Goal: Task Accomplishment & Management: Manage account settings

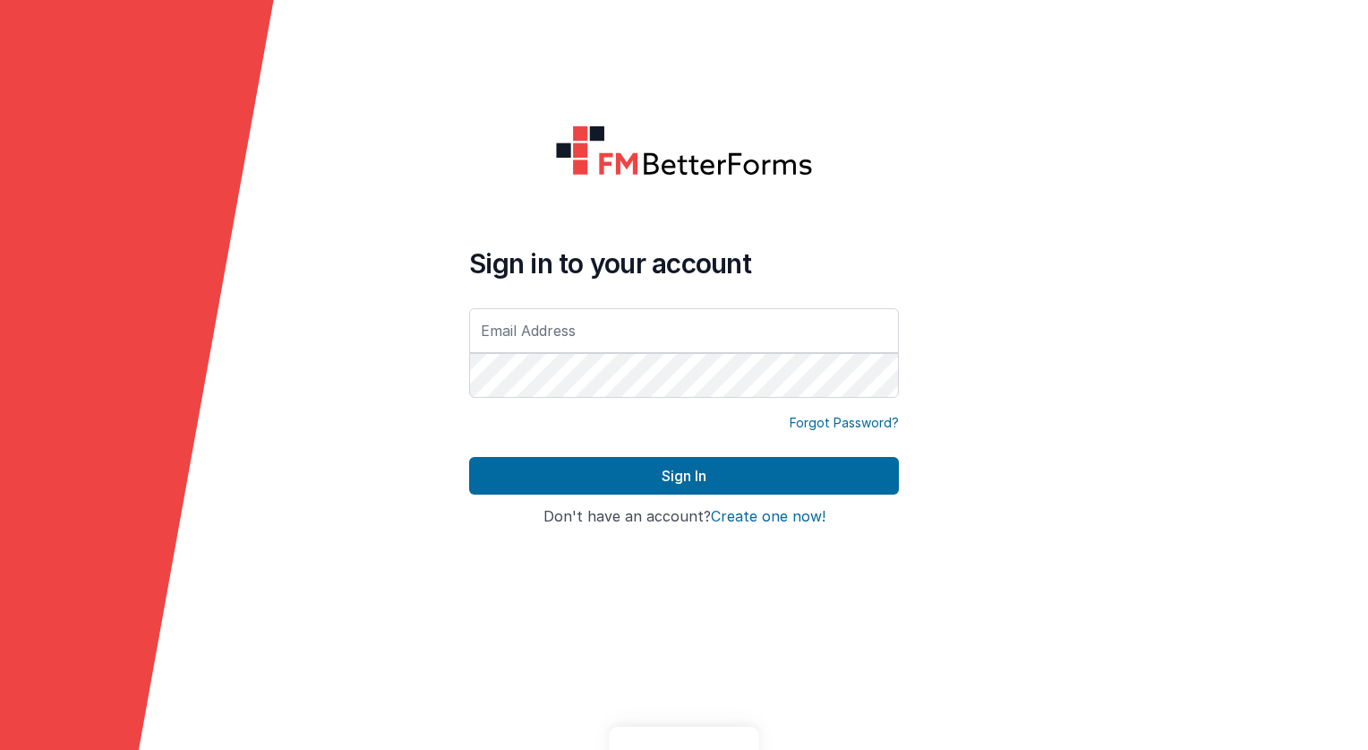
click at [553, 329] on input "text" at bounding box center [684, 330] width 430 height 45
type input "c"
type input "[EMAIL_ADDRESS][DOMAIN_NAME]"
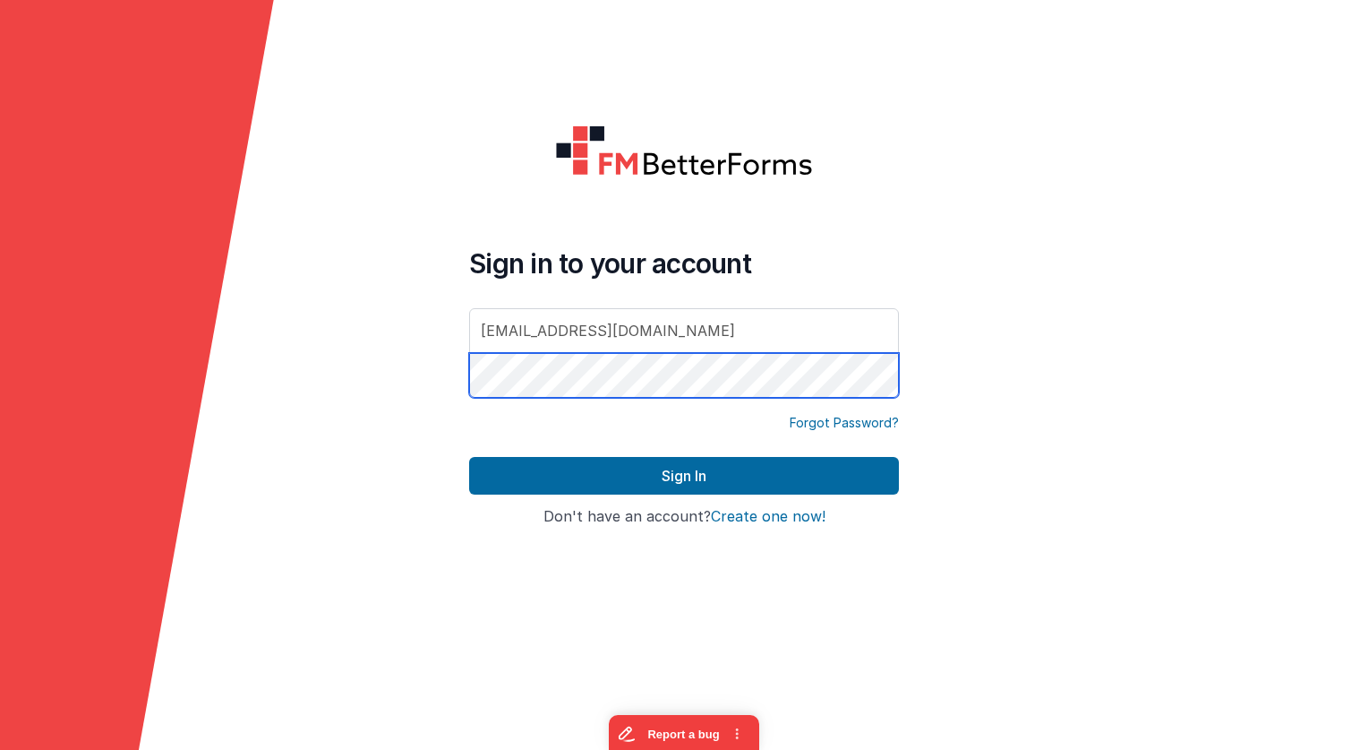
click at [0, 749] on com-1password-button at bounding box center [0, 750] width 0 height 0
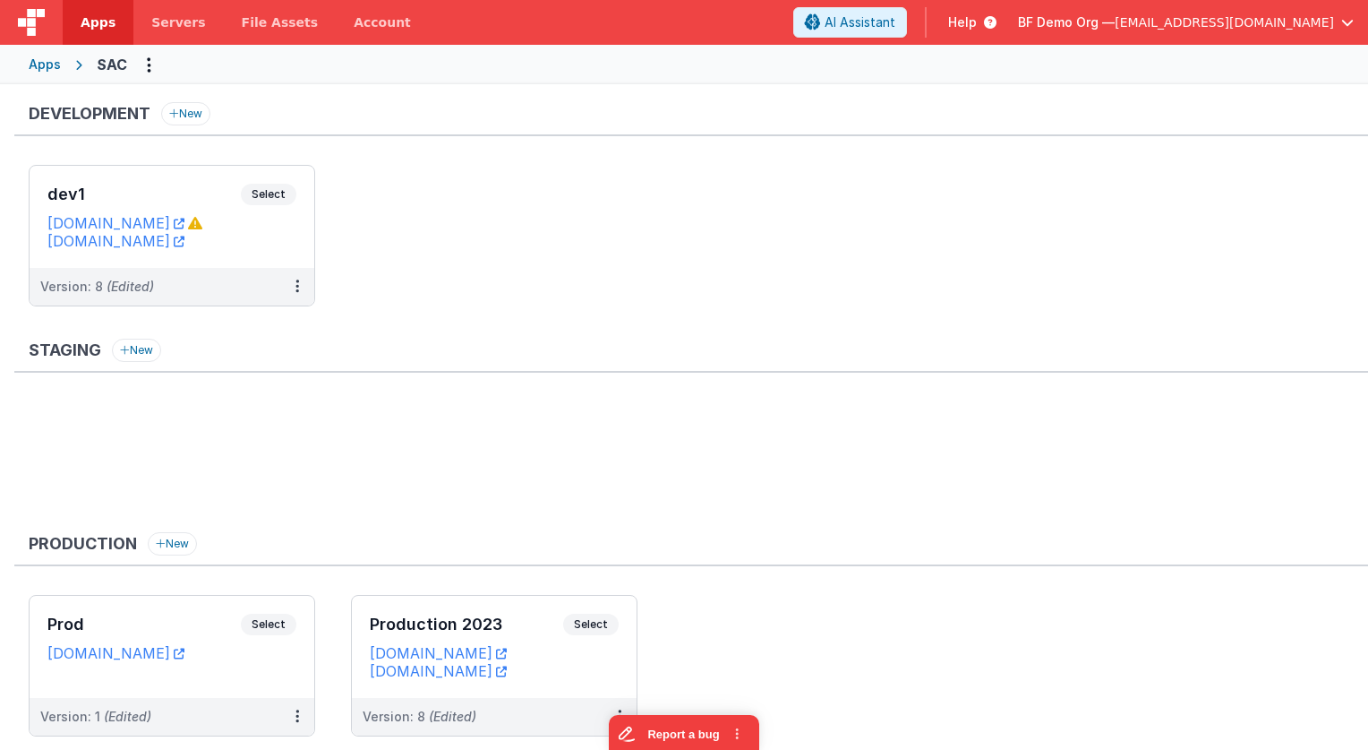
scroll to position [54, 0]
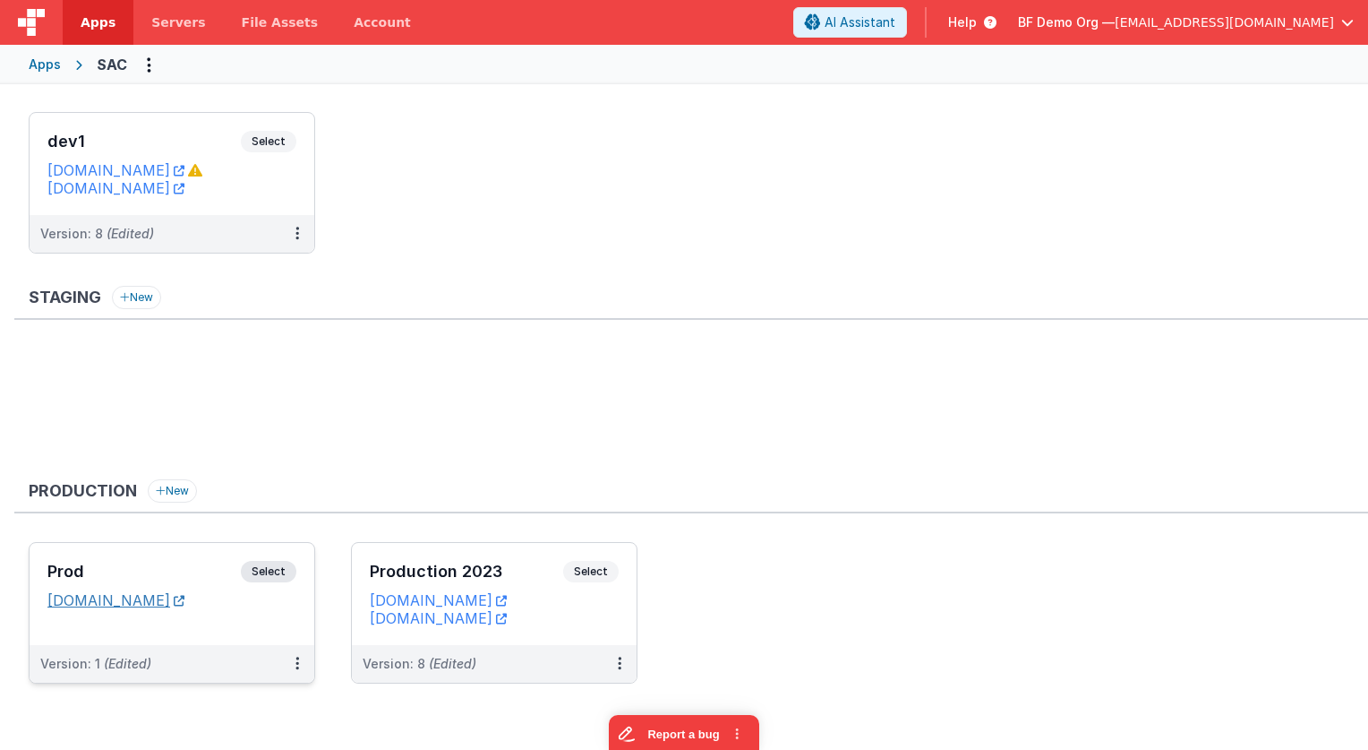
click at [136, 598] on link "[DOMAIN_NAME]" at bounding box center [115, 600] width 137 height 18
click at [484, 622] on link "[DOMAIN_NAME]" at bounding box center [438, 618] width 137 height 18
click at [622, 656] on button at bounding box center [620, 664] width 34 height 38
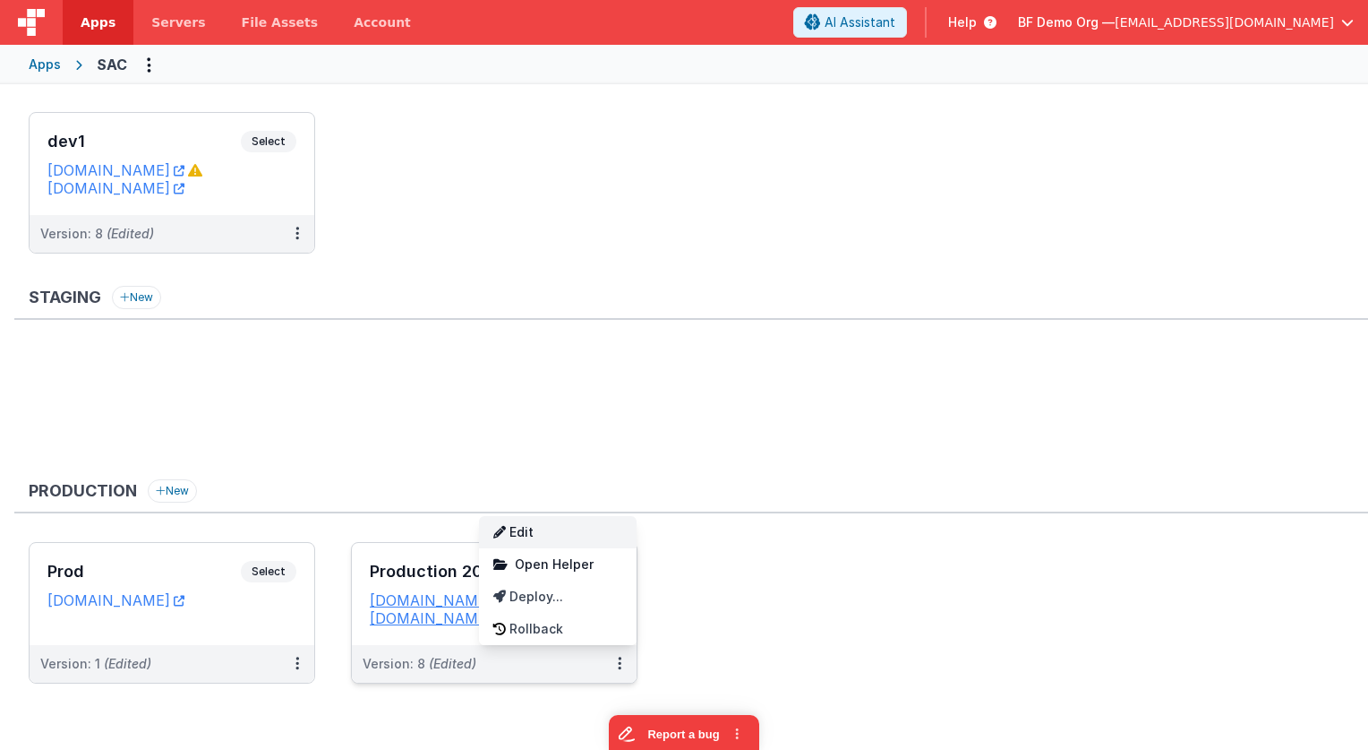
click at [566, 532] on link "Edit" at bounding box center [558, 532] width 158 height 32
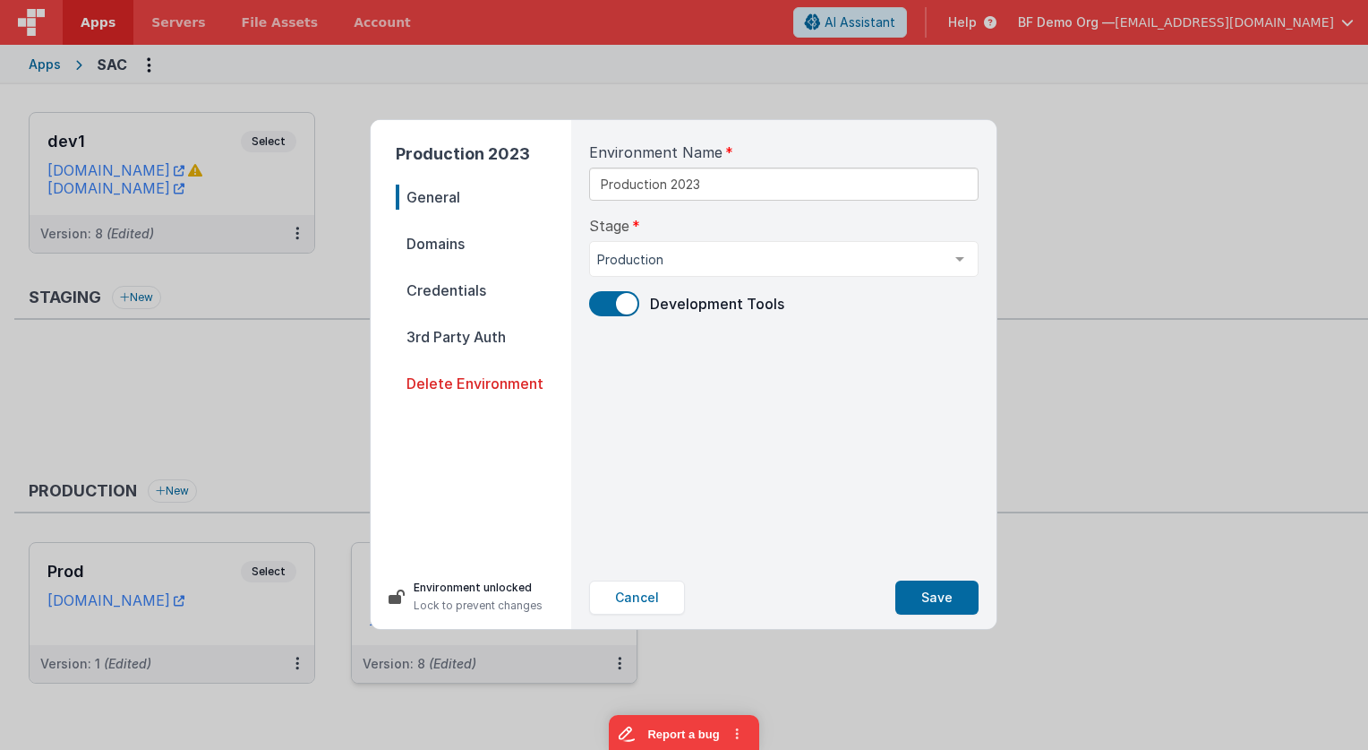
click at [455, 295] on span "Credentials" at bounding box center [484, 290] width 176 height 25
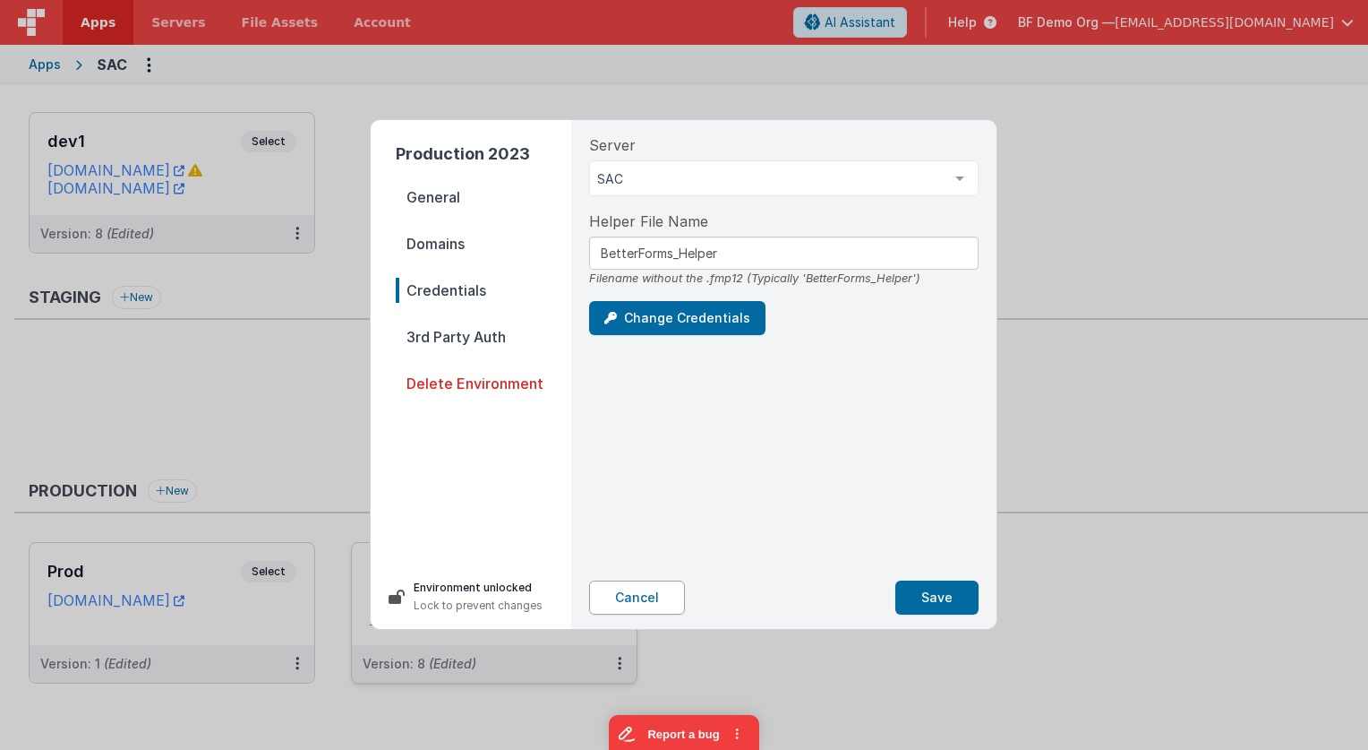
click at [636, 596] on button "Cancel" at bounding box center [637, 597] width 96 height 34
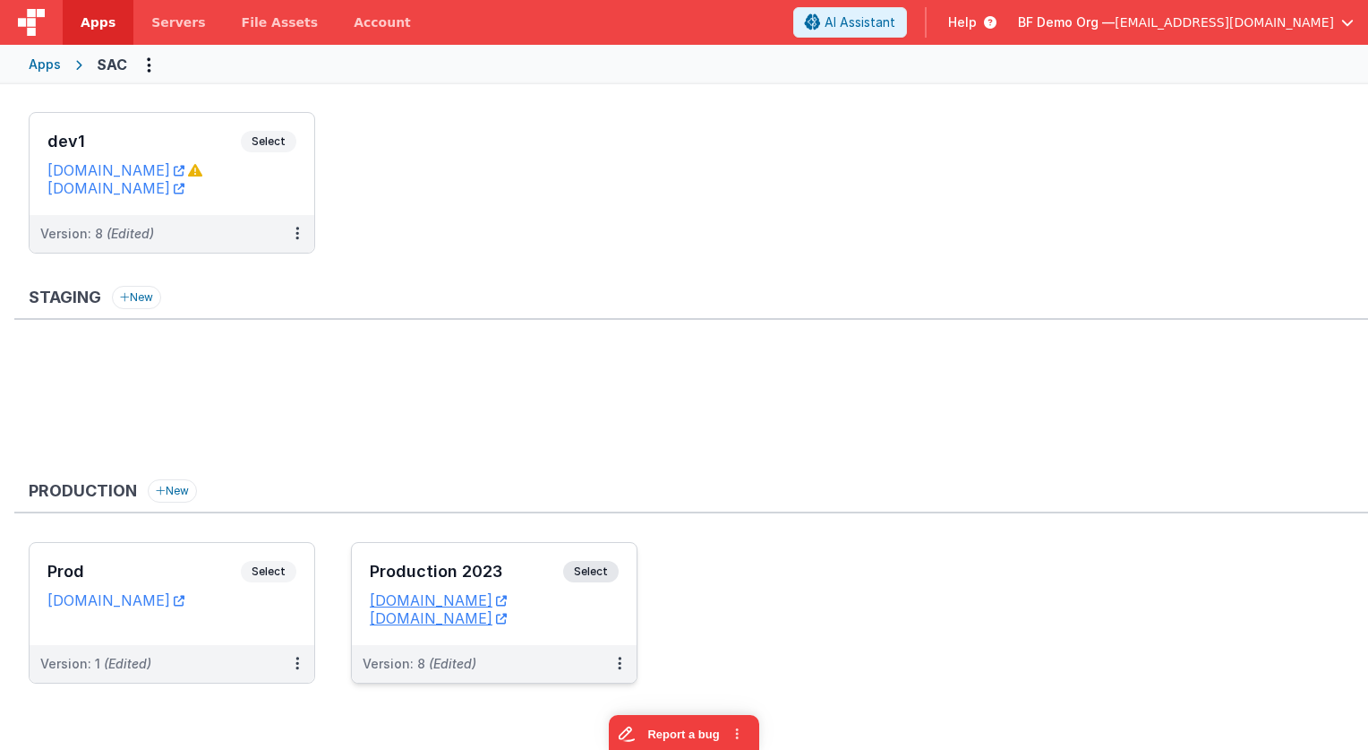
click at [635, 112] on ul "dev1 Select URLs [DOMAIN_NAME] [DOMAIN_NAME] Version: 8 (Edited)" at bounding box center [699, 191] width 1340 height 159
